Goal: Task Accomplishment & Management: Use online tool/utility

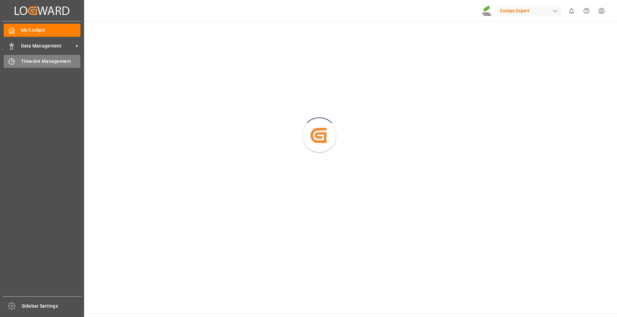
click at [53, 60] on span "Timeslot Management" at bounding box center [51, 61] width 60 height 7
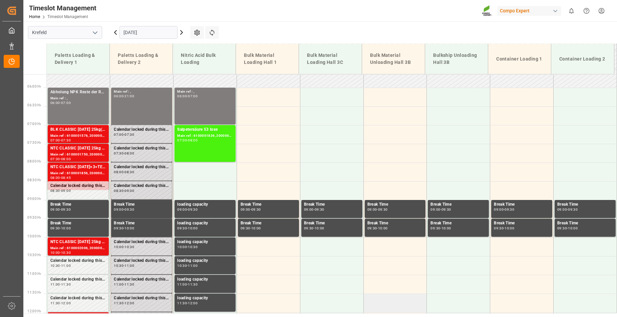
scroll to position [97, 0]
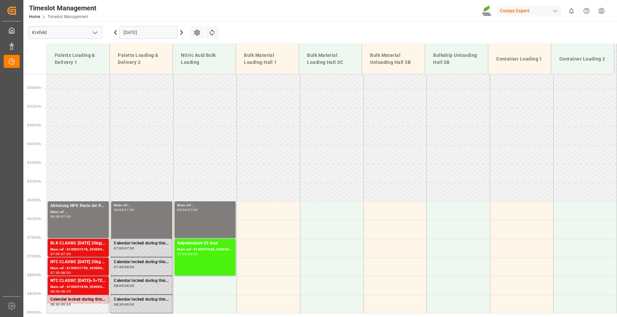
click at [182, 32] on icon at bounding box center [182, 32] width 2 height 4
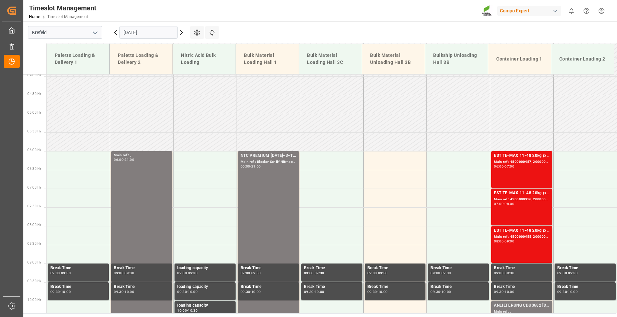
scroll to position [131, 0]
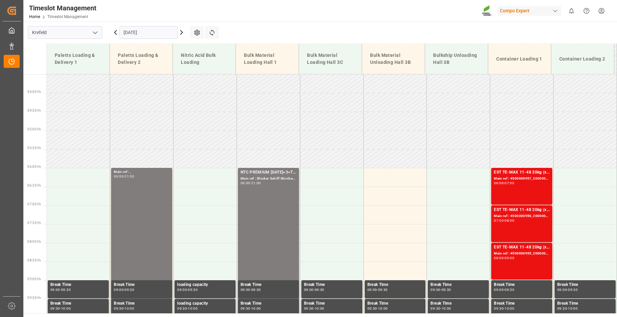
click at [180, 29] on icon at bounding box center [182, 32] width 8 height 8
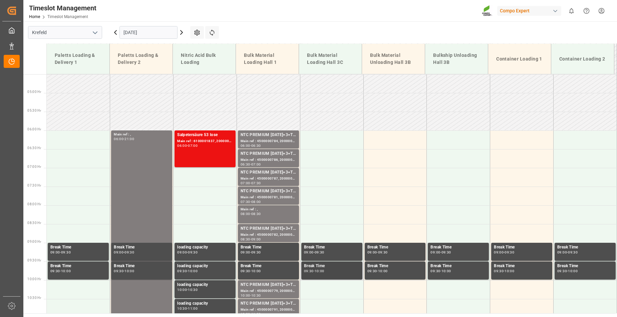
scroll to position [164, 0]
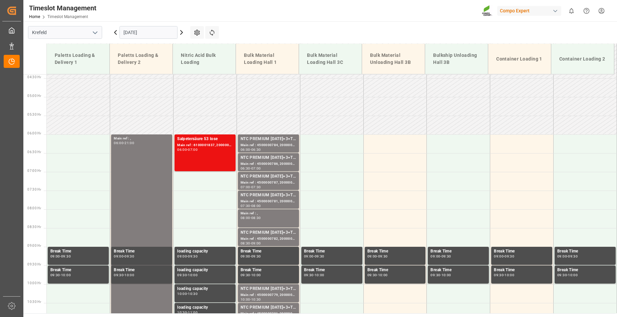
click at [183, 34] on icon at bounding box center [182, 32] width 8 height 8
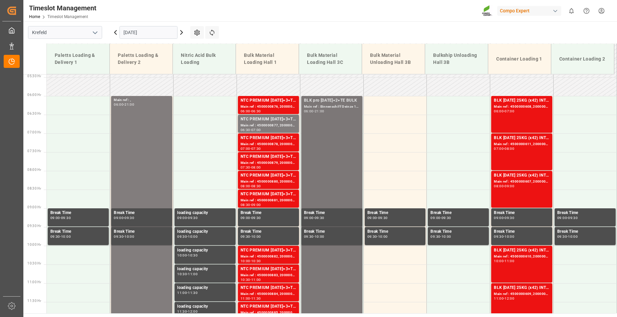
scroll to position [198, 0]
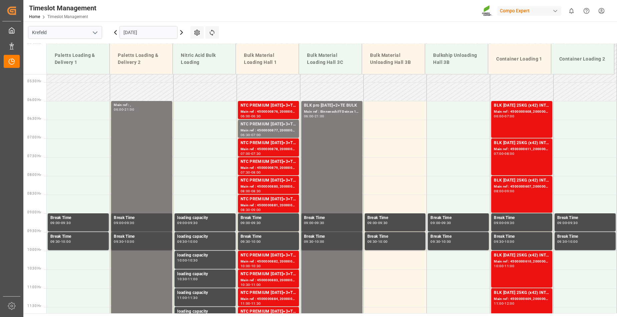
click at [180, 32] on icon at bounding box center [182, 32] width 8 height 8
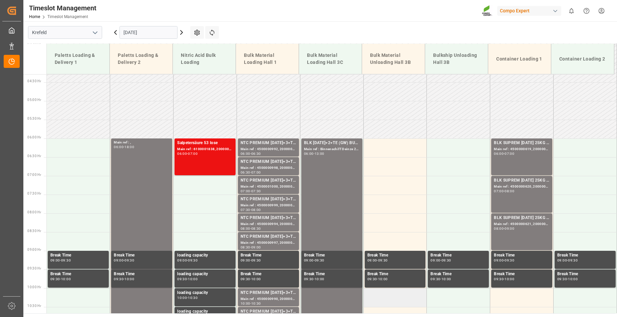
scroll to position [164, 0]
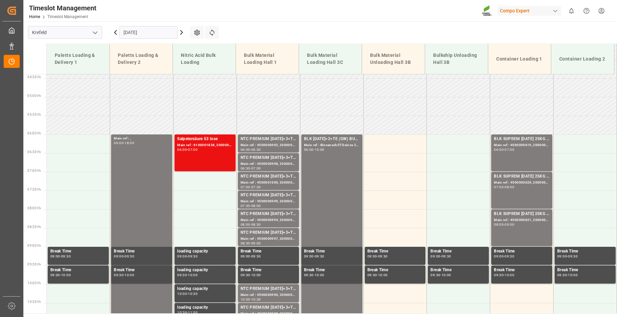
click at [155, 31] on input "[DATE]" at bounding box center [149, 32] width 58 height 13
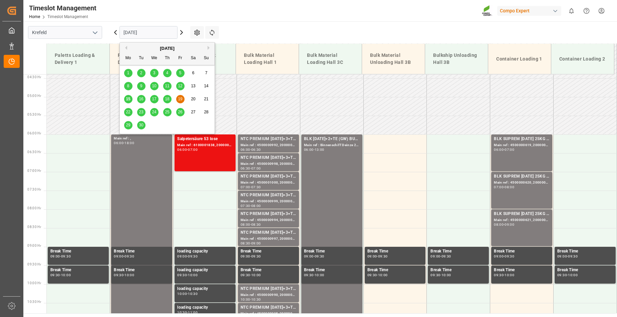
click at [126, 111] on span "22" at bounding box center [128, 112] width 4 height 5
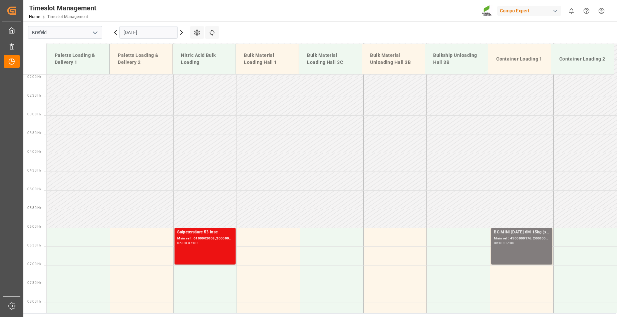
scroll to position [31, 0]
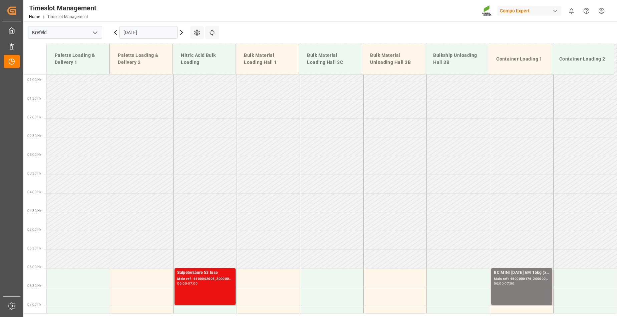
click at [181, 30] on icon at bounding box center [182, 32] width 8 height 8
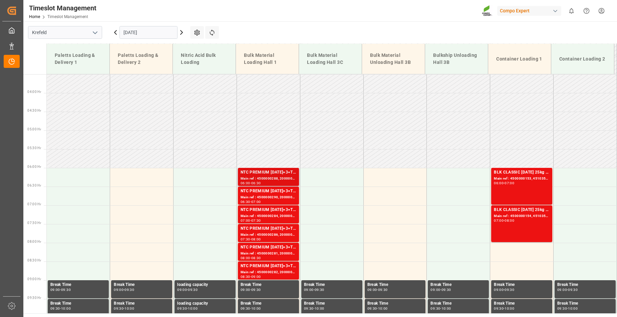
scroll to position [97, 0]
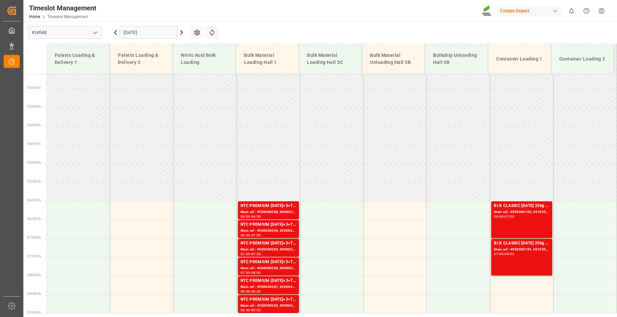
click at [181, 32] on icon at bounding box center [182, 32] width 8 height 8
